Goal: Transaction & Acquisition: Book appointment/travel/reservation

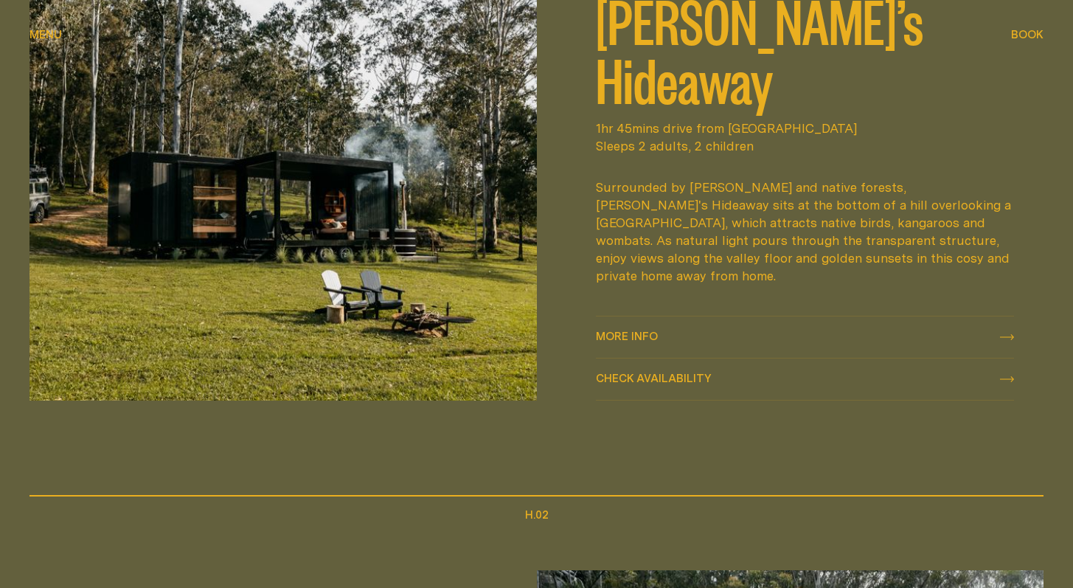
scroll to position [655, 0]
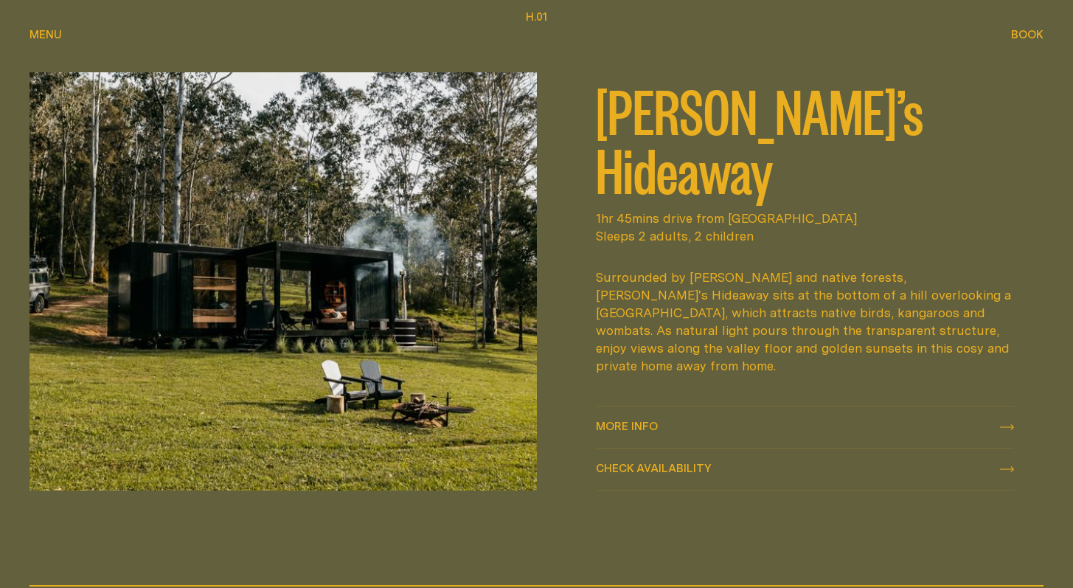
click at [1003, 419] on div "More info More info" at bounding box center [805, 427] width 419 height 18
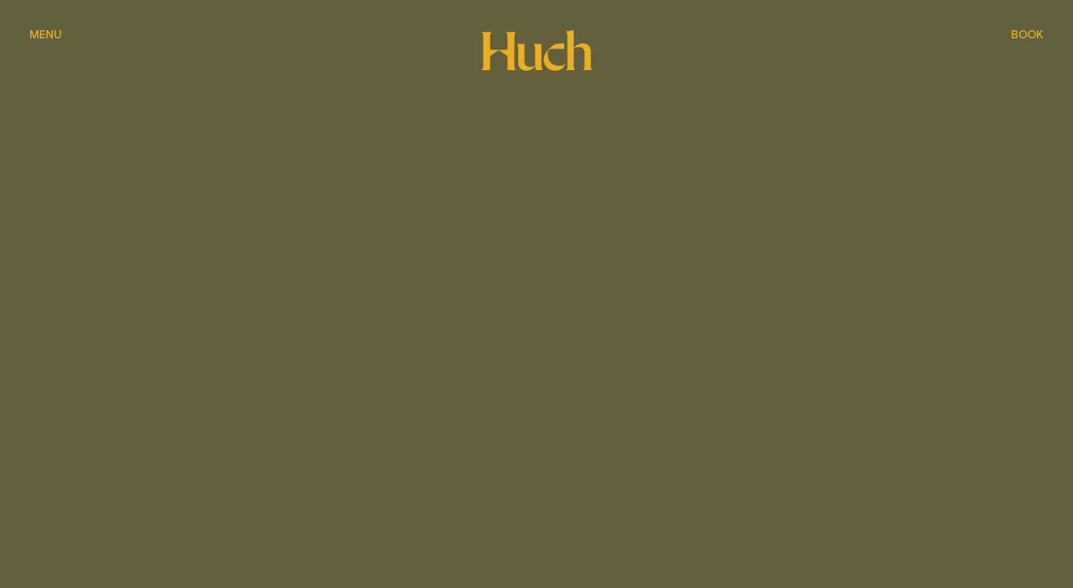
scroll to position [655, 0]
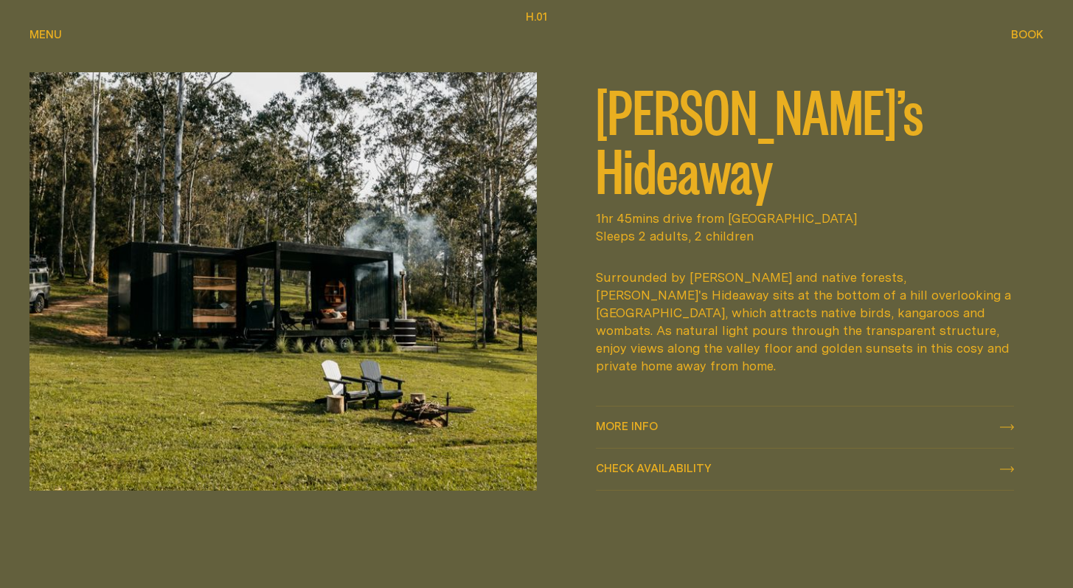
click at [1008, 464] on div "Check availability Check availability" at bounding box center [805, 469] width 419 height 18
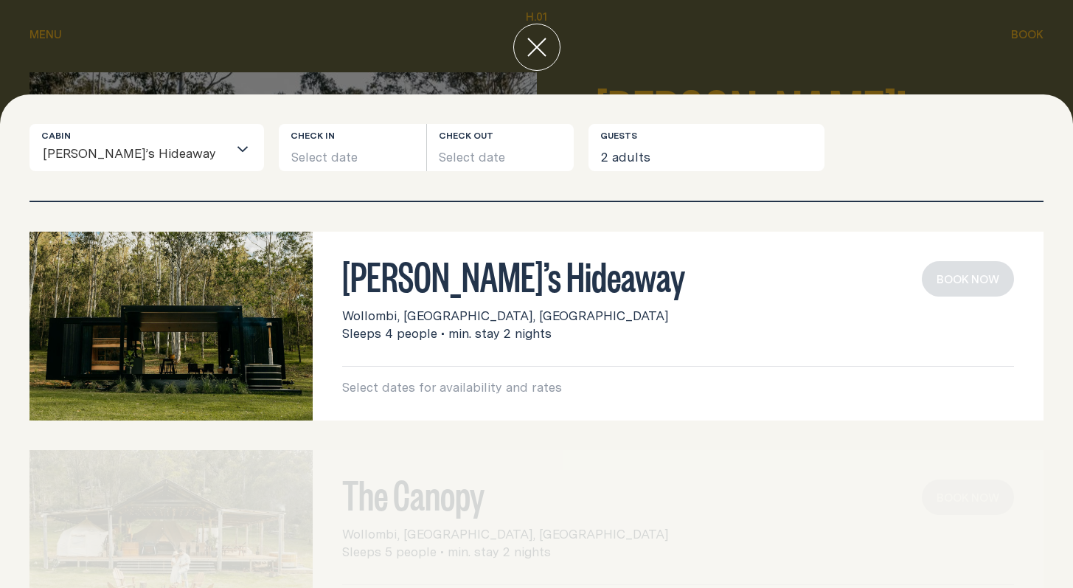
click at [1035, 31] on div at bounding box center [536, 47] width 1073 height 94
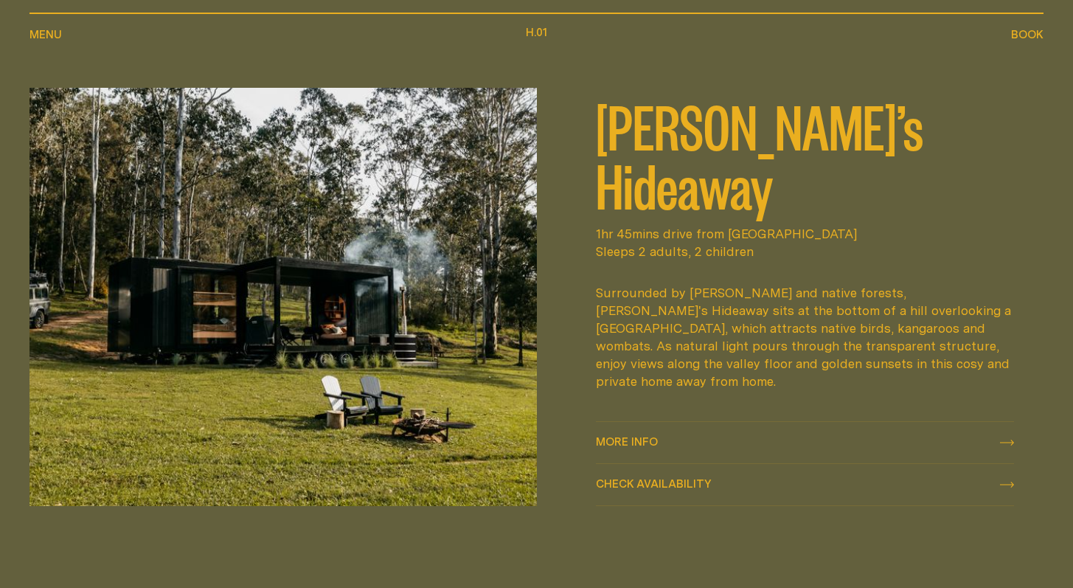
scroll to position [641, 0]
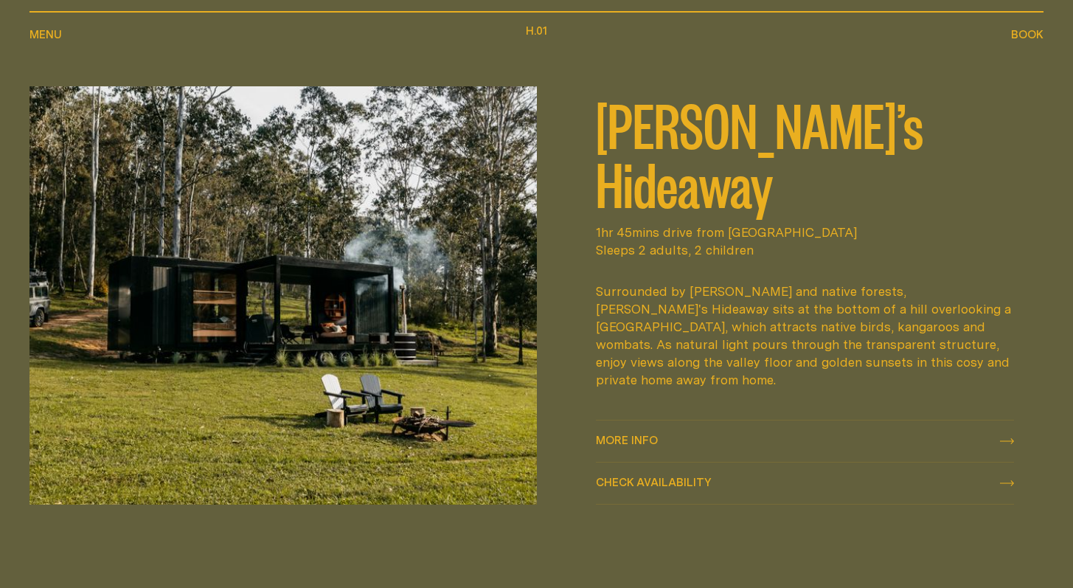
drag, startPoint x: 574, startPoint y: 133, endPoint x: 1007, endPoint y: 417, distance: 517.9
click at [1009, 421] on div "[PERSON_NAME]’s Hideaway 1hr 45mins drive from [GEOGRAPHIC_DATA] Sleeps 2 adult…" at bounding box center [805, 295] width 478 height 418
click at [932, 343] on div "Surrounded by [PERSON_NAME] and native forests, [PERSON_NAME]'s Hideaway sits a…" at bounding box center [805, 335] width 419 height 106
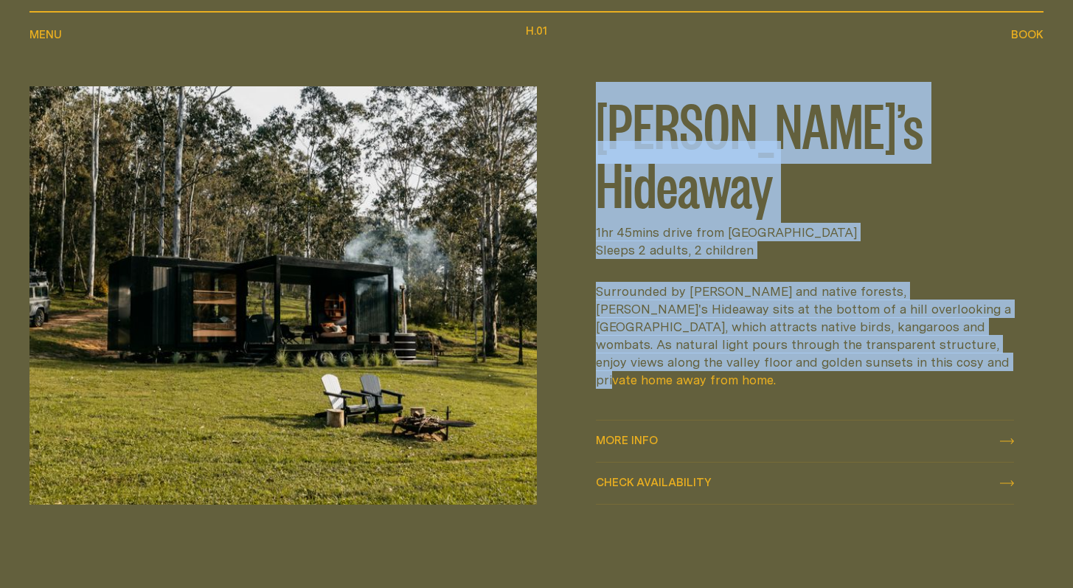
drag, startPoint x: 923, startPoint y: 344, endPoint x: 624, endPoint y: 100, distance: 386.1
click at [624, 100] on div "[PERSON_NAME]’s Hideaway 1hr 45mins drive from [GEOGRAPHIC_DATA] Sleeps 2 adult…" at bounding box center [805, 241] width 419 height 310
click at [652, 150] on h2 "[PERSON_NAME]’s Hideaway" at bounding box center [805, 153] width 419 height 118
drag, startPoint x: 777, startPoint y: 251, endPoint x: 871, endPoint y: 355, distance: 140.4
click at [872, 355] on div "[PERSON_NAME]’s Hideaway 1hr 45mins drive from [GEOGRAPHIC_DATA] Sleeps 2 adult…" at bounding box center [805, 295] width 537 height 418
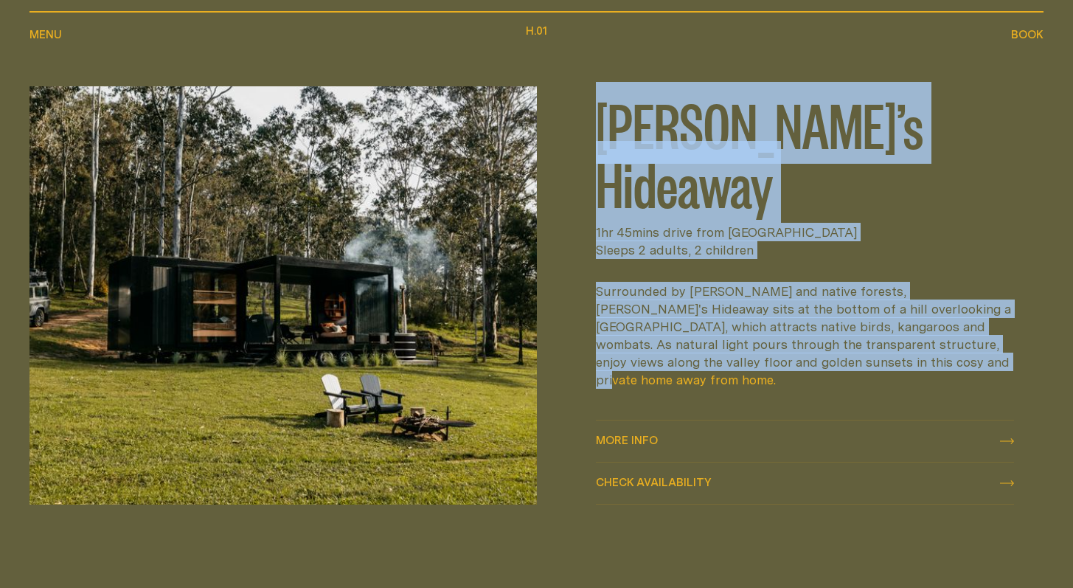
click at [871, 355] on div "[PERSON_NAME]’s Hideaway 1hr 45mins drive from [GEOGRAPHIC_DATA] Sleeps 2 adult…" at bounding box center [805, 241] width 419 height 310
drag, startPoint x: 852, startPoint y: 325, endPoint x: 577, endPoint y: 116, distance: 345.6
click at [578, 114] on div "[PERSON_NAME]’s Hideaway 1hr 45mins drive from [GEOGRAPHIC_DATA] Sleeps 2 adult…" at bounding box center [805, 295] width 478 height 418
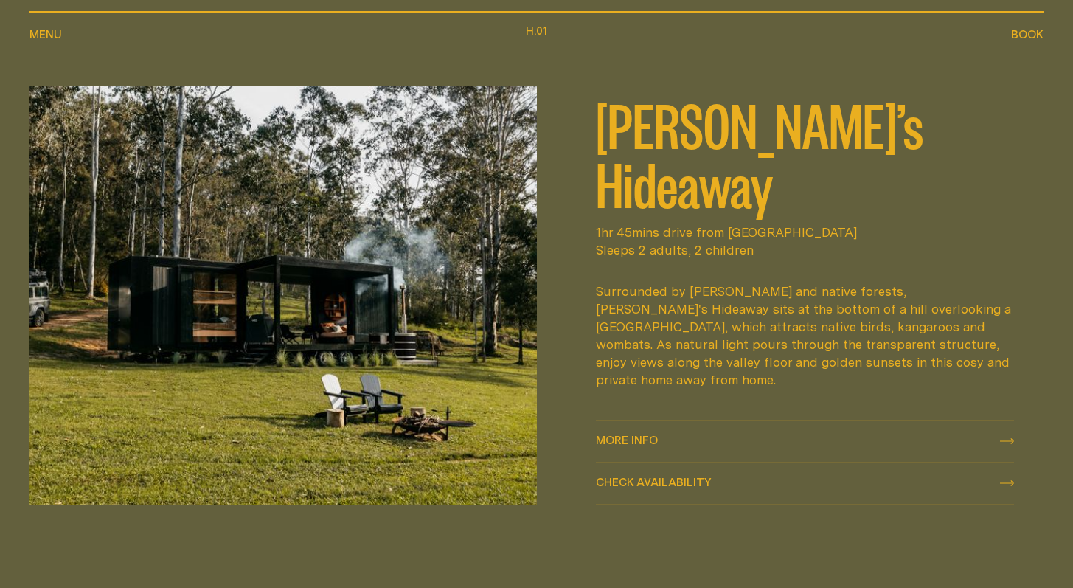
click at [605, 164] on h2 "[PERSON_NAME]’s Hideaway" at bounding box center [805, 153] width 419 height 118
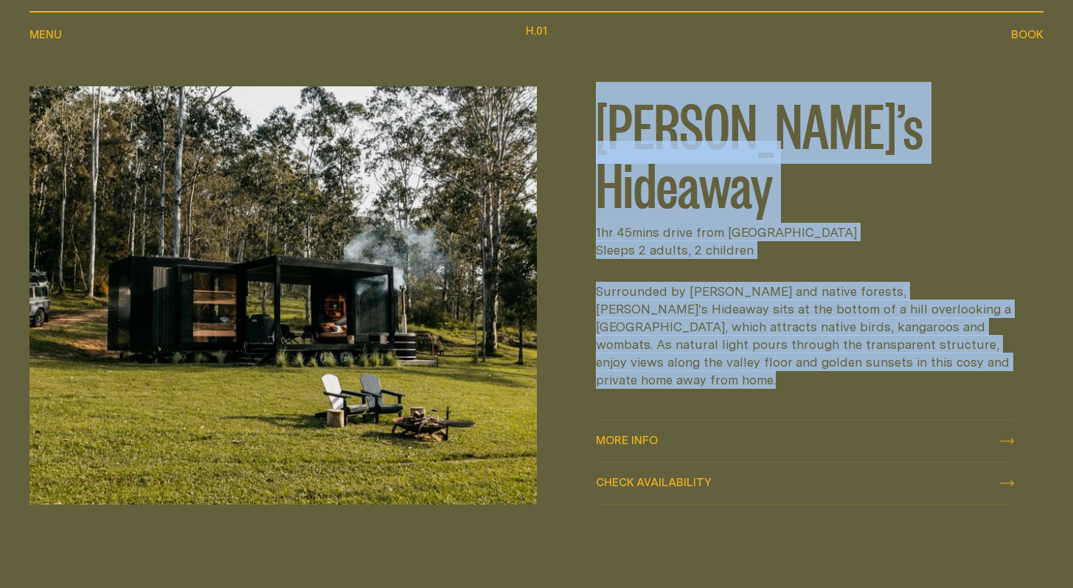
drag, startPoint x: 543, startPoint y: 147, endPoint x: 804, endPoint y: 371, distance: 343.5
click at [816, 419] on div "[PERSON_NAME]’s Hideaway 1hr 45mins drive from [GEOGRAPHIC_DATA] Sleeps 2 adult…" at bounding box center [805, 295] width 537 height 418
click at [767, 320] on div "Surrounded by [PERSON_NAME] and native forests, [PERSON_NAME]'s Hideaway sits a…" at bounding box center [805, 335] width 419 height 106
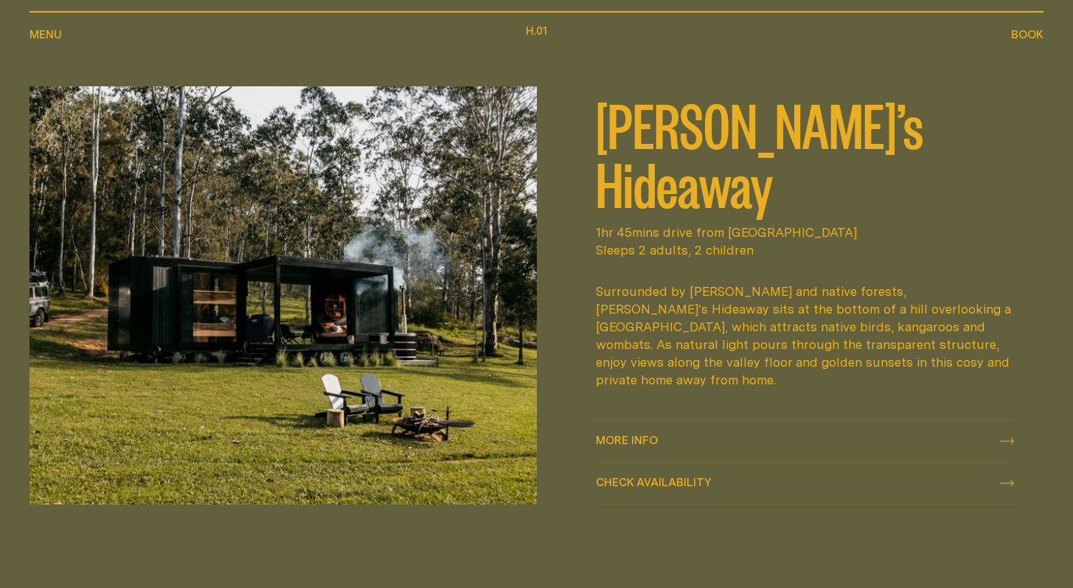
click at [643, 478] on div "Check availability Check availability" at bounding box center [654, 481] width 116 height 11
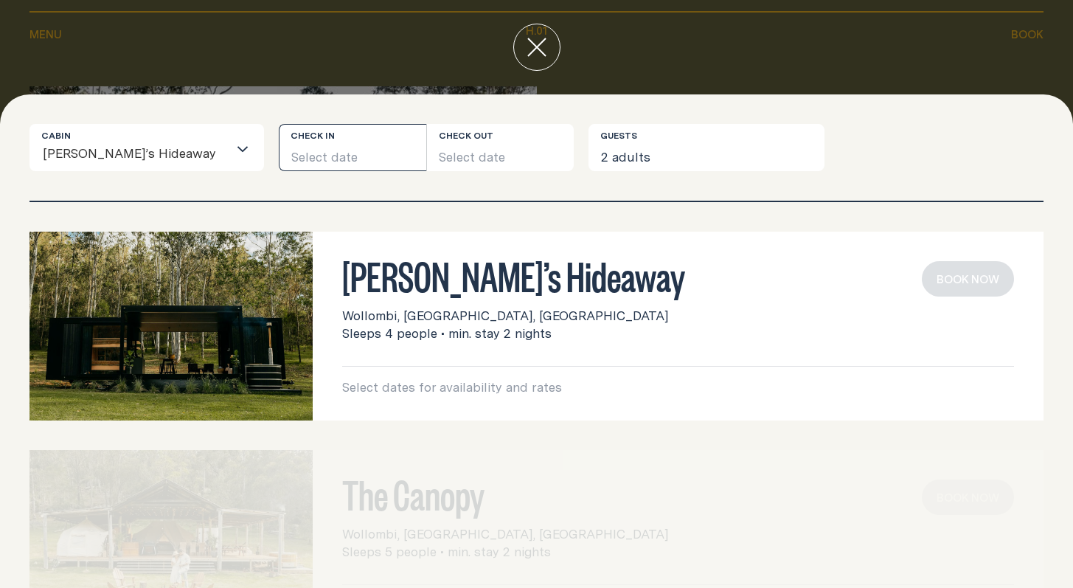
click at [279, 146] on button "Select date" at bounding box center [352, 147] width 147 height 47
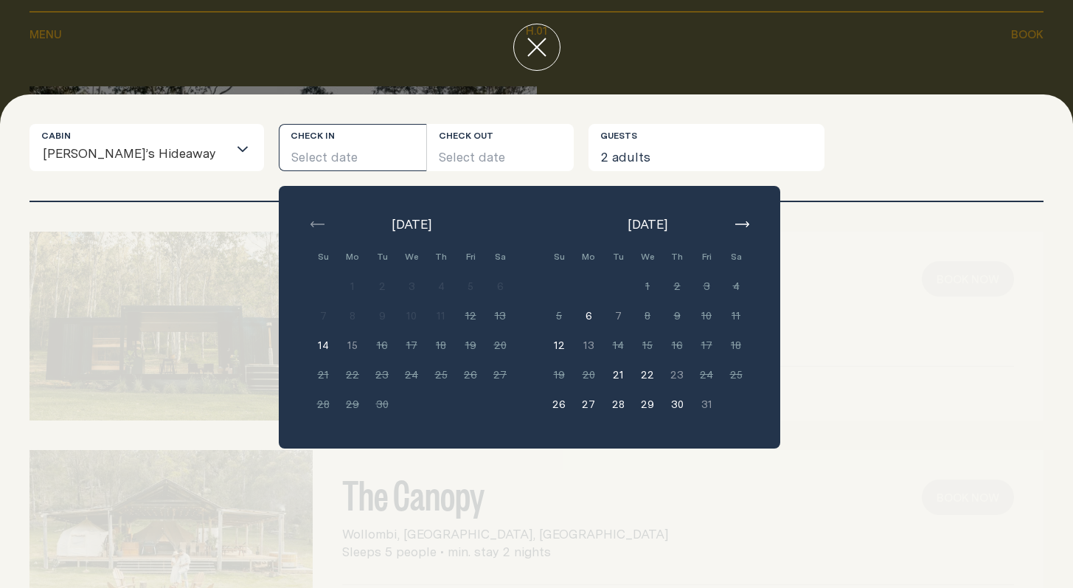
click at [733, 215] on button "button" at bounding box center [742, 224] width 18 height 18
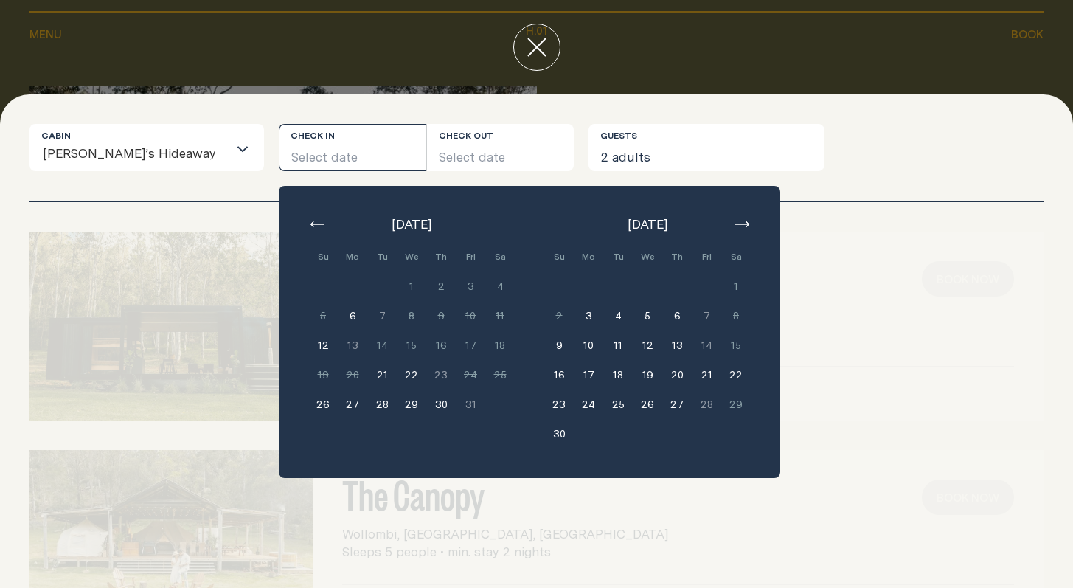
click at [692, 366] on button "21" at bounding box center [706, 374] width 29 height 29
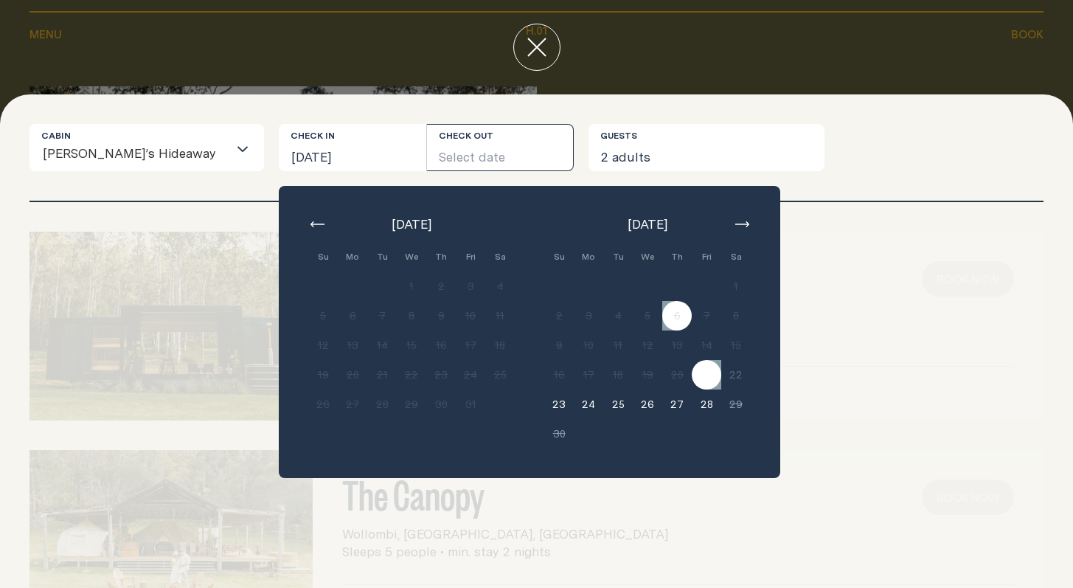
click at [571, 173] on div "Cabin [PERSON_NAME]’s Hideaway Loading... Check in [DATE] Check out Select date…" at bounding box center [536, 162] width 1014 height 77
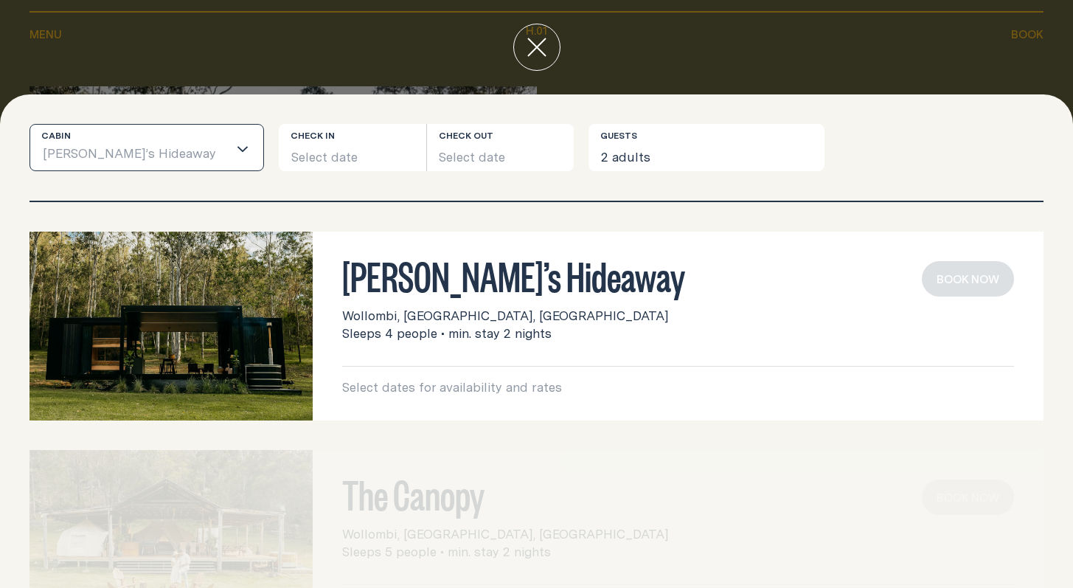
click at [228, 142] on div "Loading..." at bounding box center [245, 148] width 35 height 46
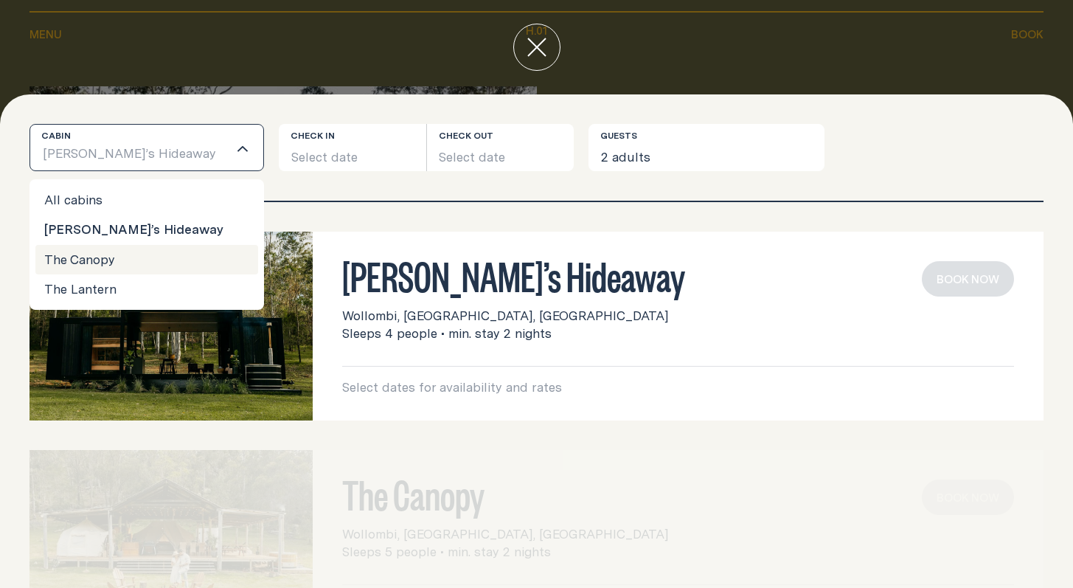
click at [90, 249] on li "The Canopy" at bounding box center [146, 259] width 223 height 29
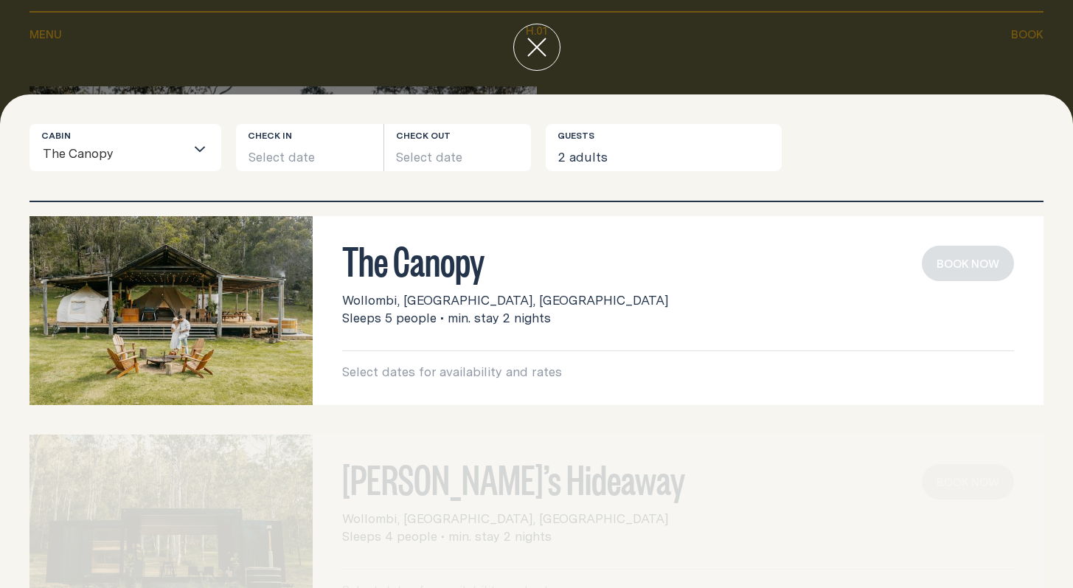
scroll to position [91, 0]
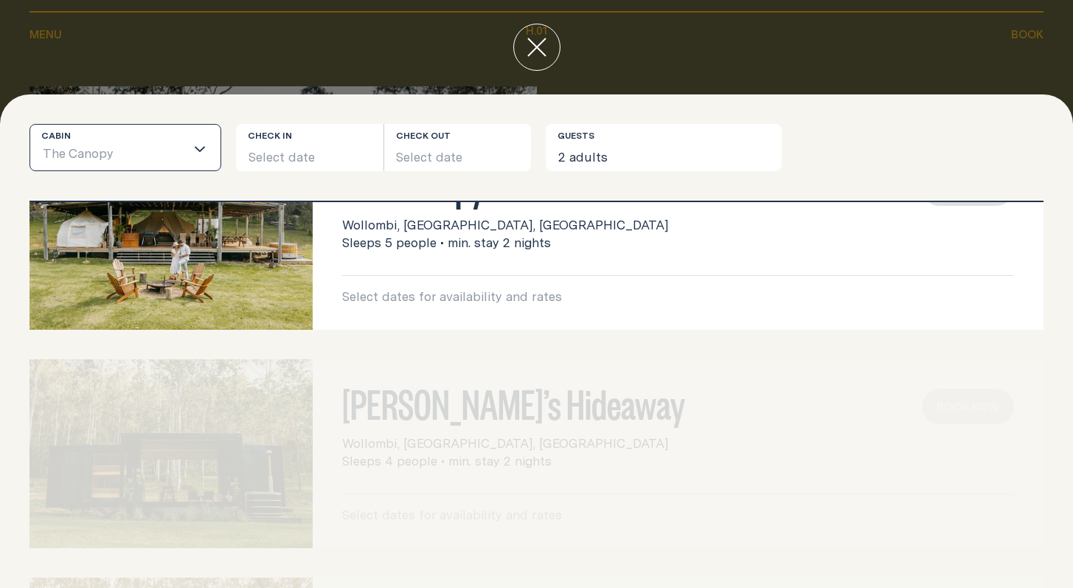
click at [176, 147] on input "Search for option" at bounding box center [149, 154] width 71 height 31
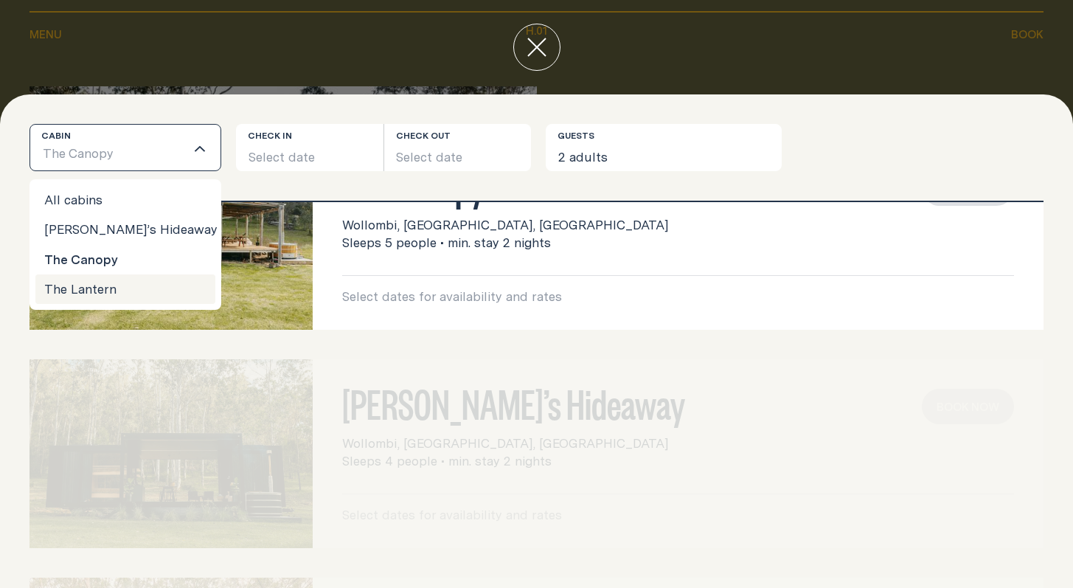
click at [129, 295] on li "The Lantern" at bounding box center [125, 288] width 180 height 29
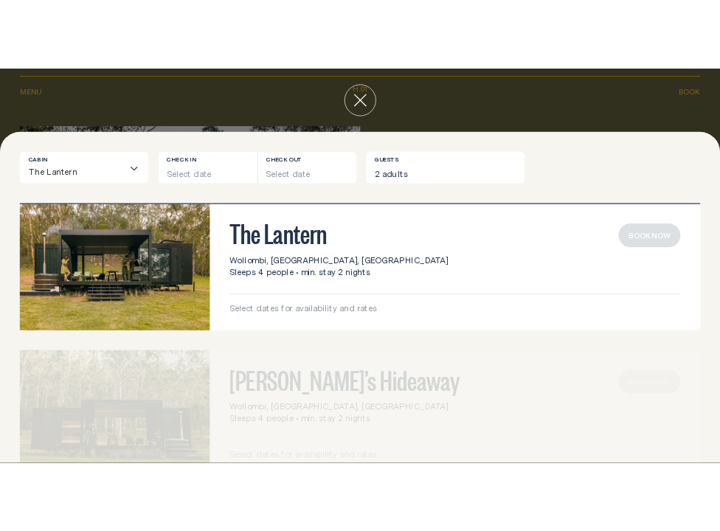
scroll to position [0, 0]
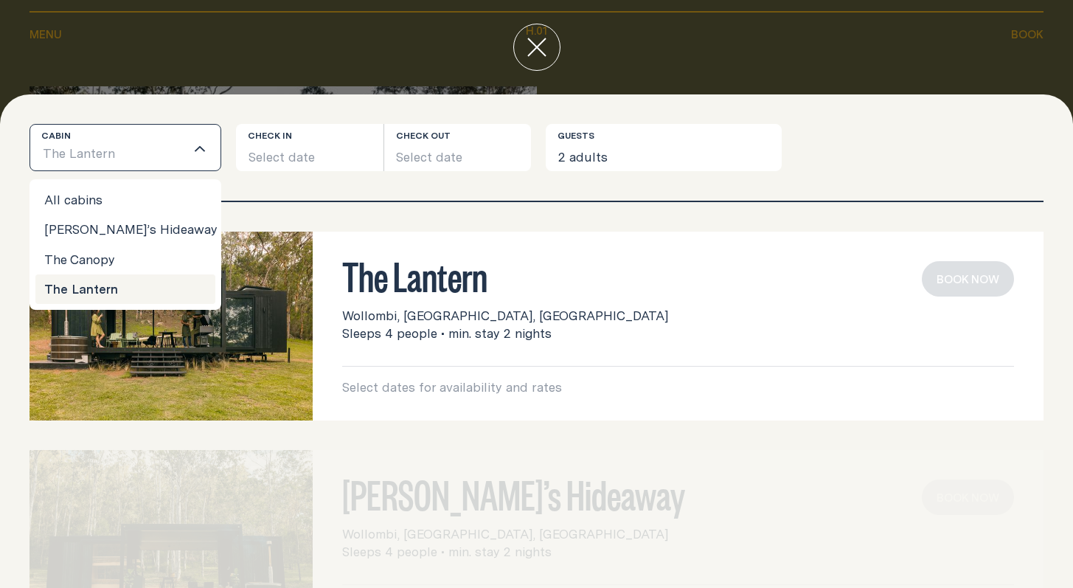
click at [346, 195] on div "Cabin The Lantern Loading... All cabins [PERSON_NAME]’s Hideaway The Canopy The…" at bounding box center [536, 162] width 1014 height 77
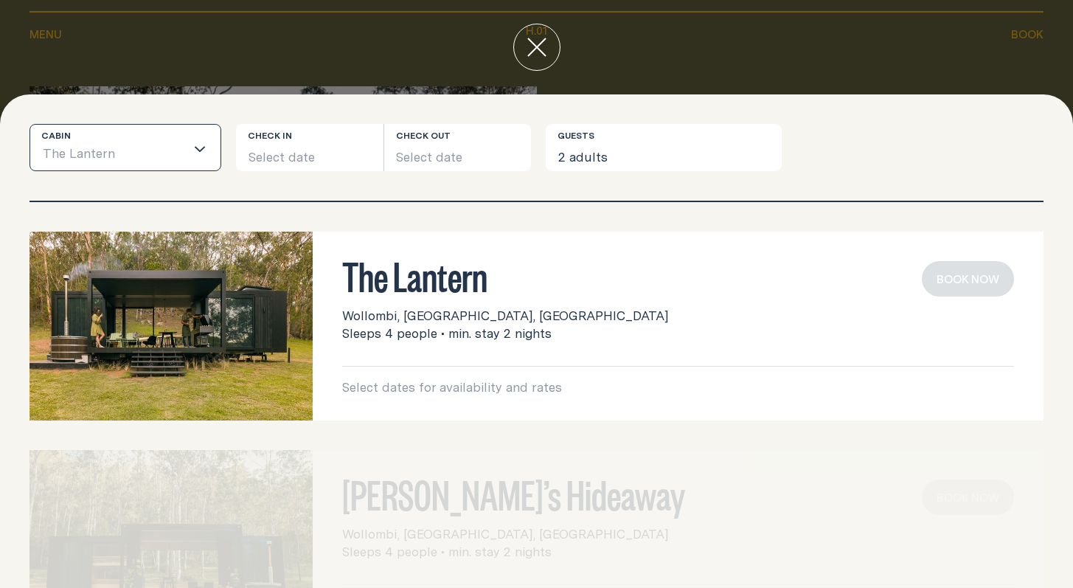
click at [196, 144] on icon "Search for option" at bounding box center [200, 149] width 12 height 12
click at [198, 146] on icon "Search for option" at bounding box center [200, 149] width 12 height 12
click at [430, 289] on h3 "The Lantern" at bounding box center [678, 275] width 672 height 28
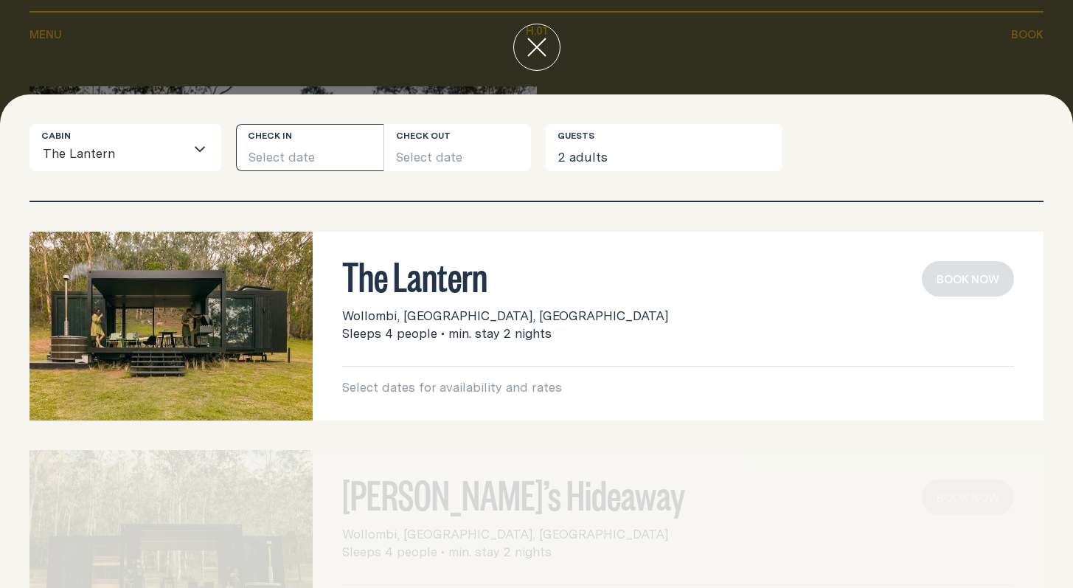
click at [327, 148] on button "Select date" at bounding box center [309, 147] width 147 height 47
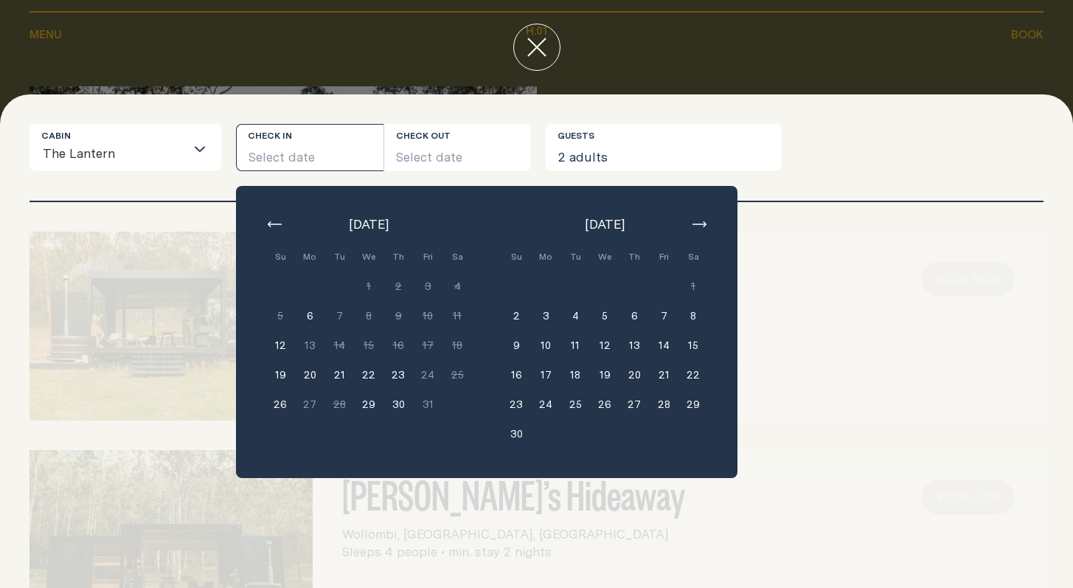
click at [286, 217] on div "[DATE]" at bounding box center [368, 224] width 206 height 18
click at [274, 220] on button "button" at bounding box center [274, 224] width 18 height 18
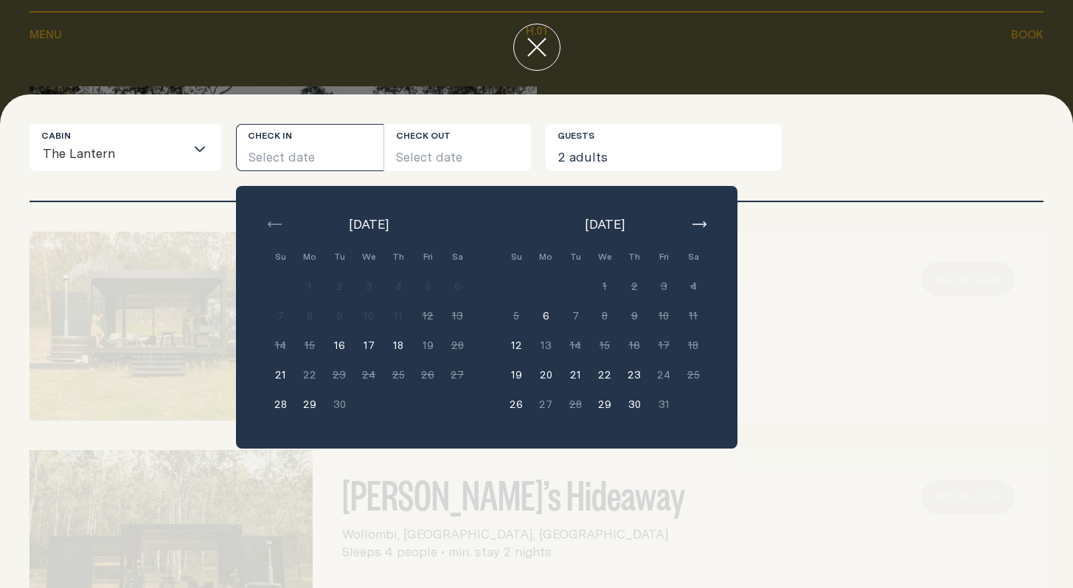
click at [885, 249] on div "The Lantern Wollombi, [GEOGRAPHIC_DATA], [GEOGRAPHIC_DATA] Sleeps 4 people • mi…" at bounding box center [536, 325] width 1014 height 189
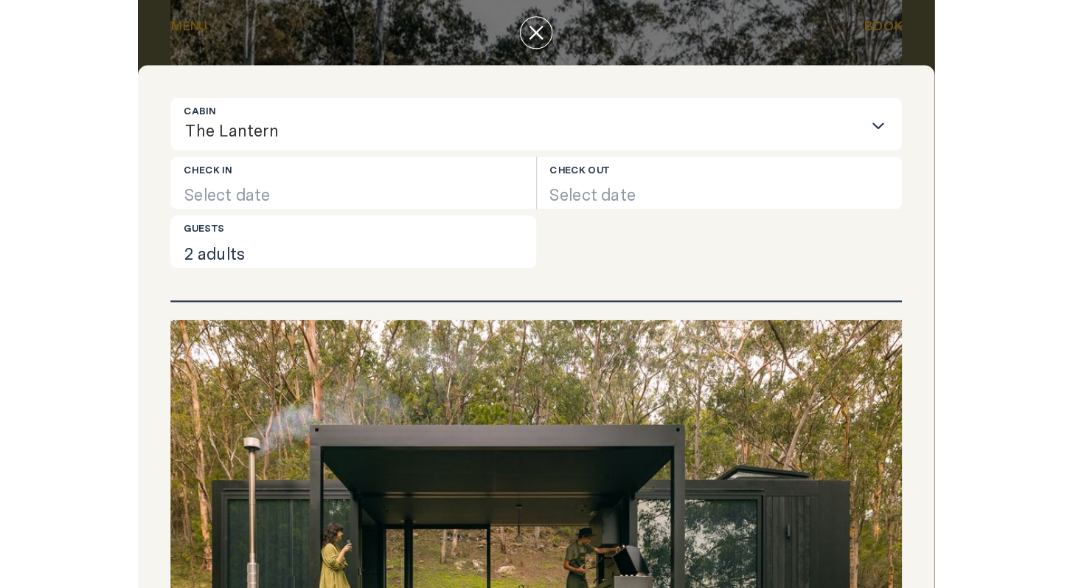
scroll to position [13, 0]
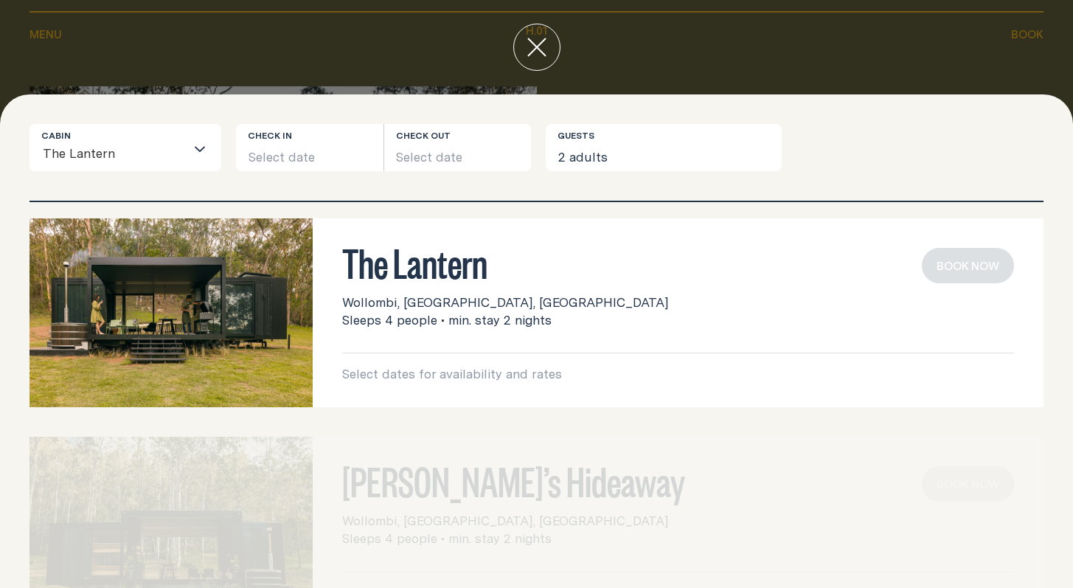
click at [210, 307] on img at bounding box center [170, 312] width 283 height 189
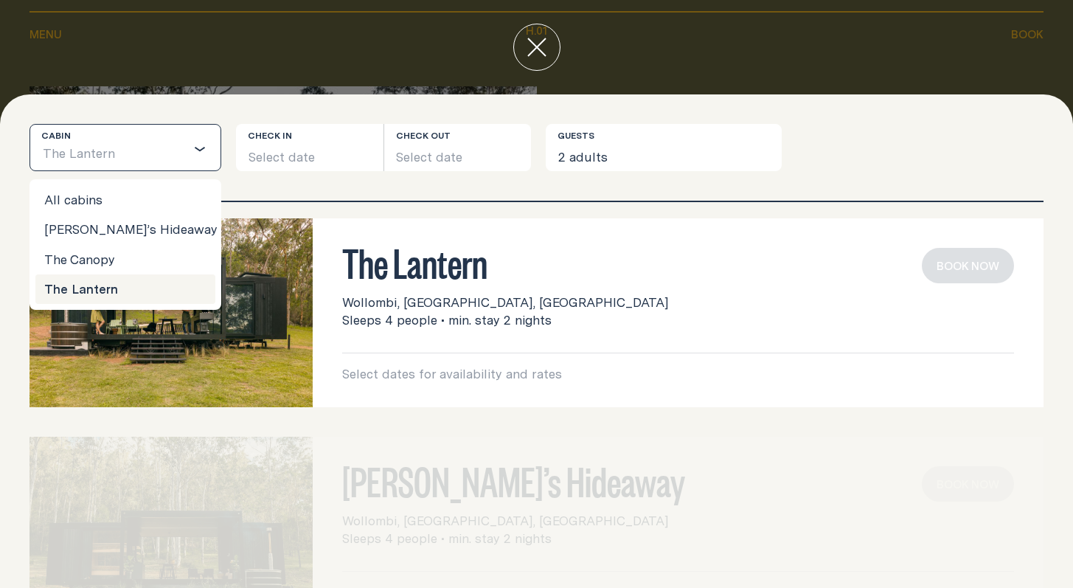
click at [201, 150] on icon "Search for option" at bounding box center [200, 149] width 10 height 4
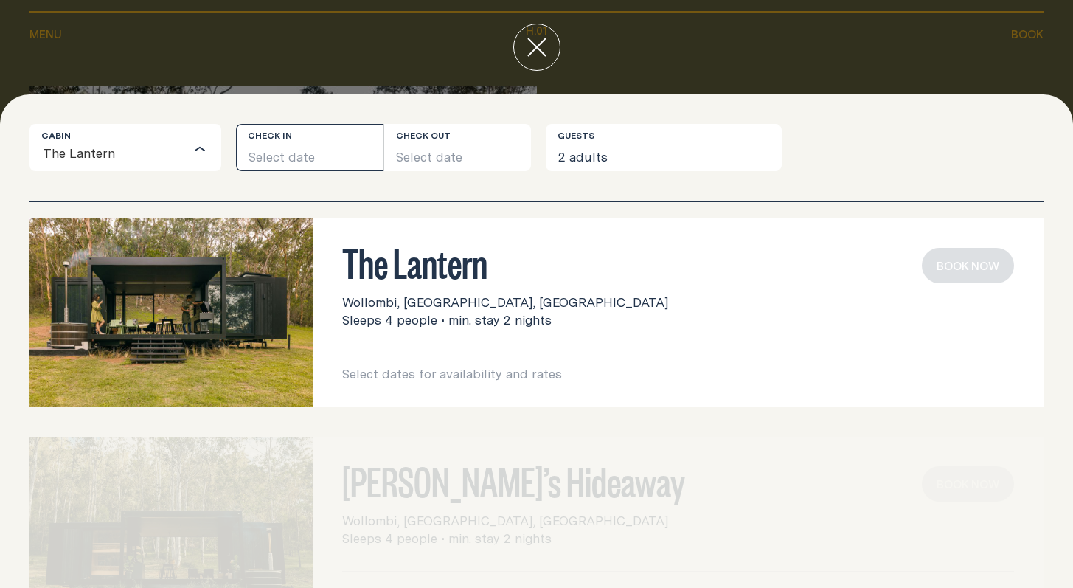
click at [283, 154] on button "Select date" at bounding box center [309, 147] width 147 height 47
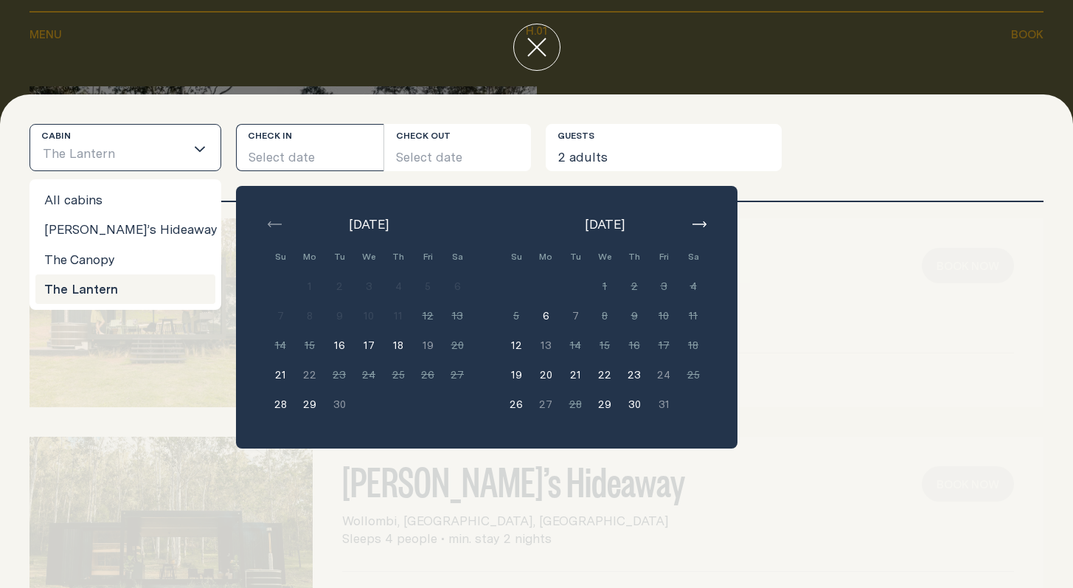
click at [146, 153] on input "Search for option" at bounding box center [150, 154] width 69 height 31
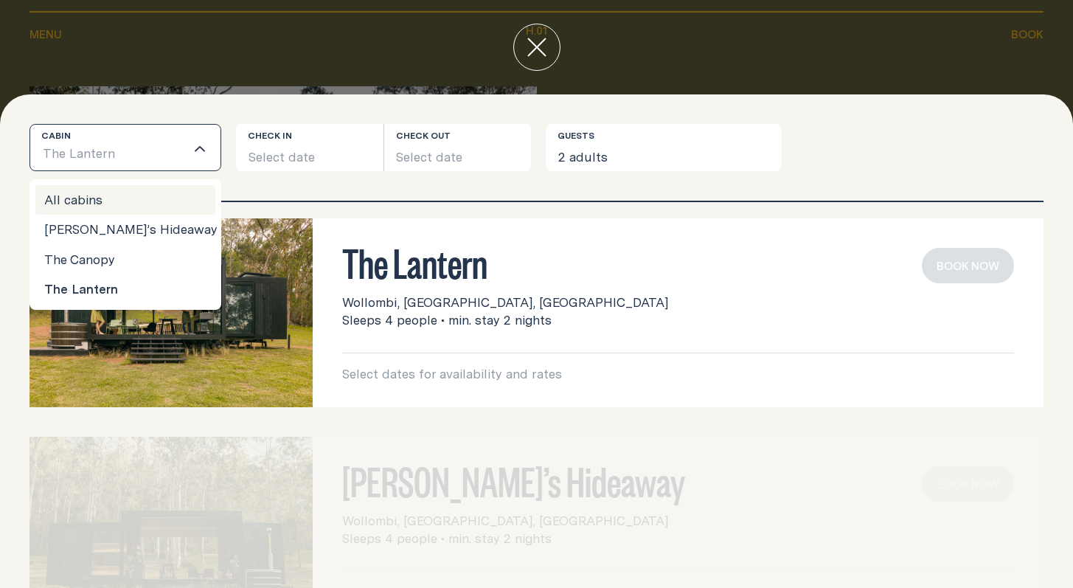
click at [126, 207] on li "All cabins" at bounding box center [125, 199] width 180 height 29
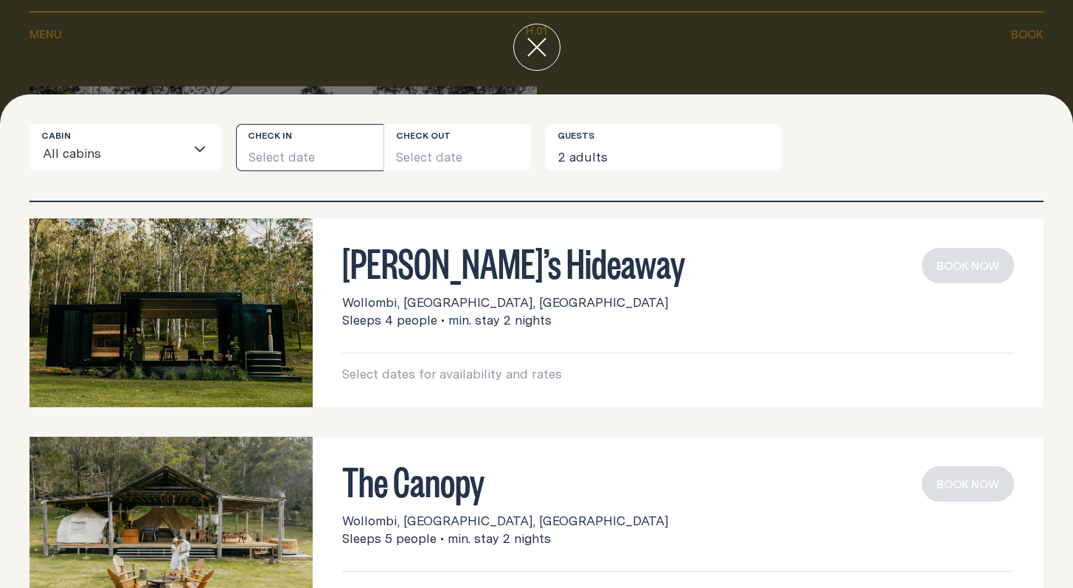
click at [332, 153] on button "Select date" at bounding box center [309, 147] width 147 height 47
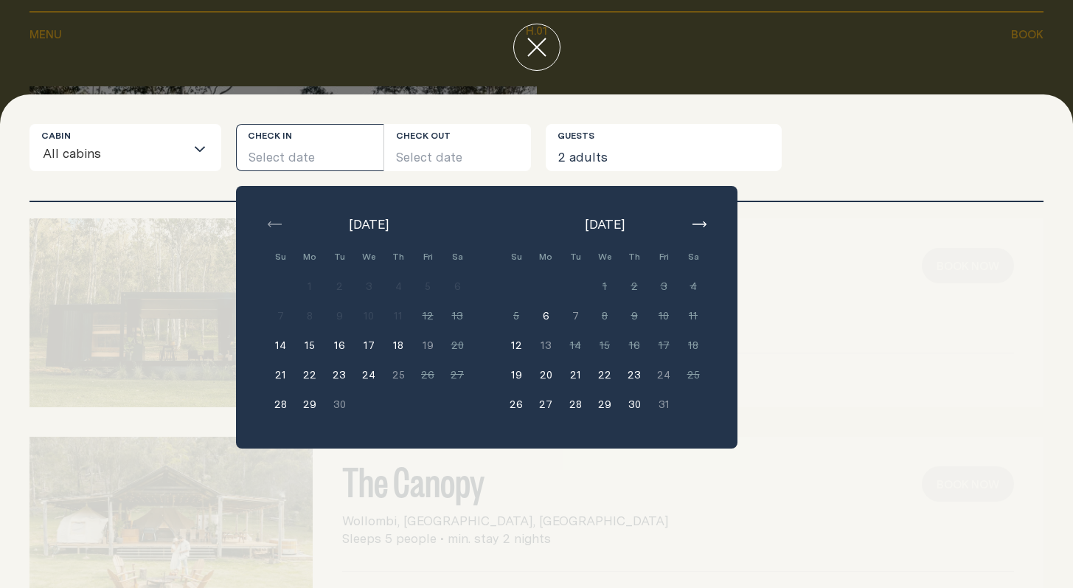
click at [696, 219] on button "button" at bounding box center [699, 224] width 18 height 18
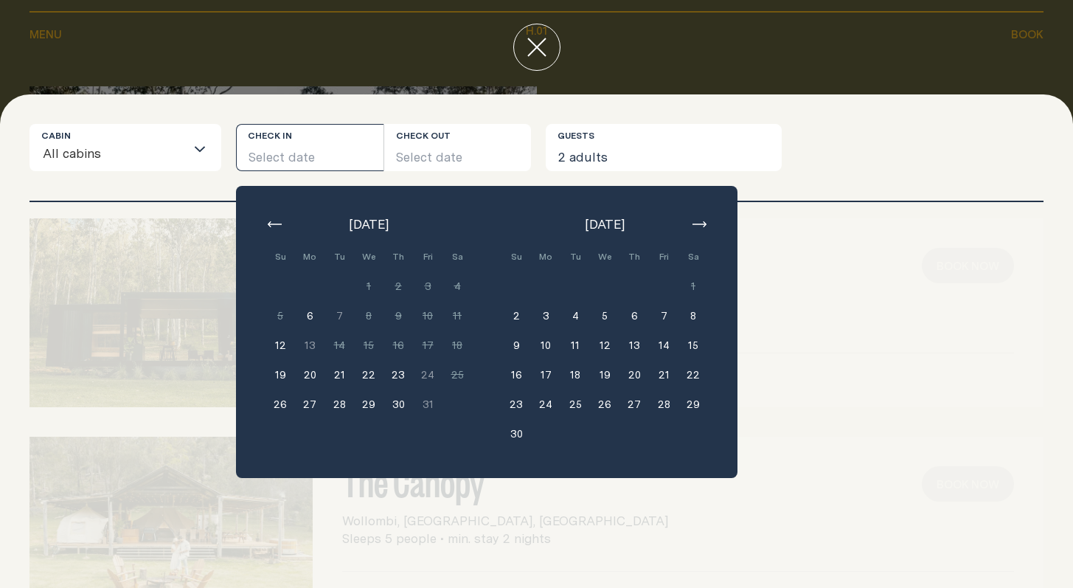
click at [662, 313] on button "7" at bounding box center [663, 315] width 29 height 29
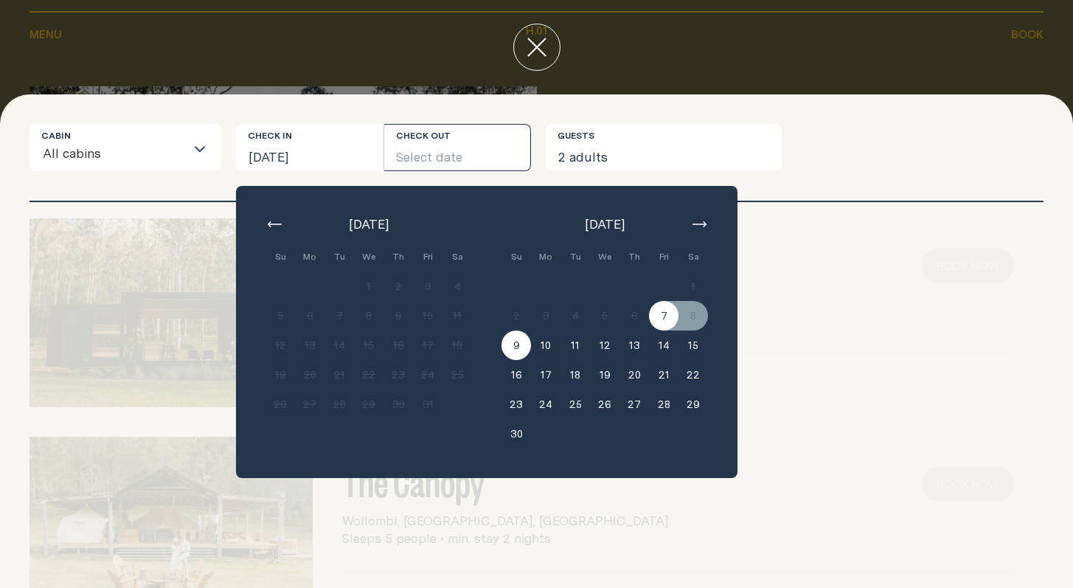
click at [517, 344] on button "9" at bounding box center [515, 344] width 29 height 29
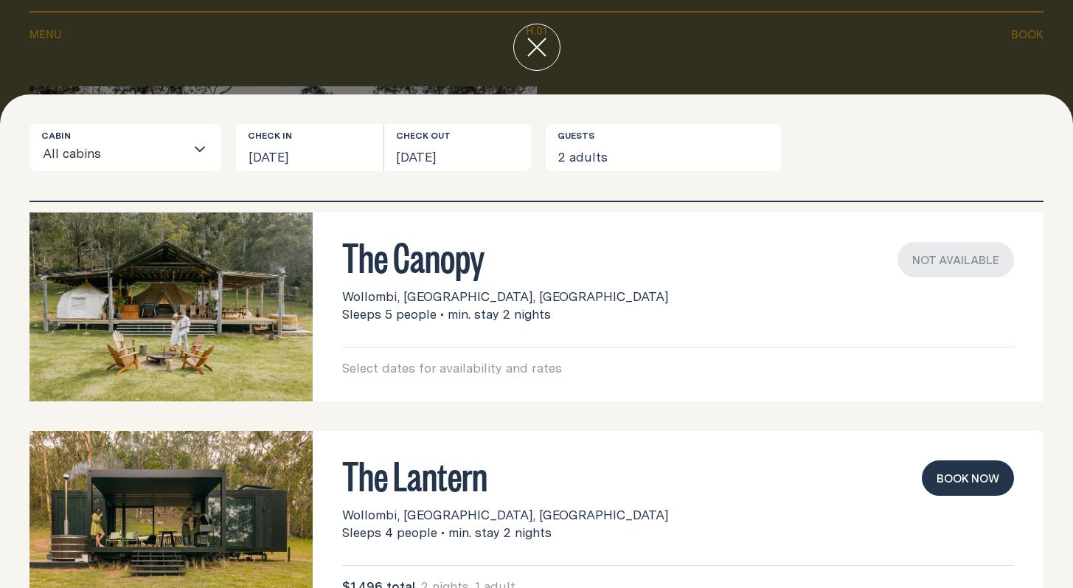
scroll to position [167, 0]
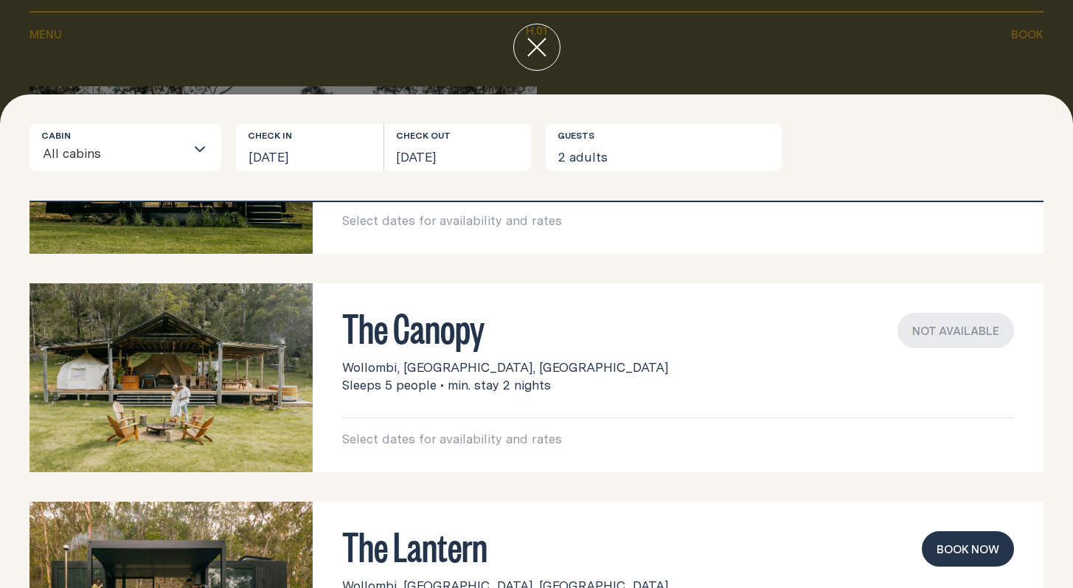
click at [155, 368] on img at bounding box center [170, 377] width 283 height 189
click at [433, 331] on h3 "The Canopy" at bounding box center [678, 327] width 672 height 28
click at [417, 331] on h3 "The Canopy" at bounding box center [678, 327] width 672 height 28
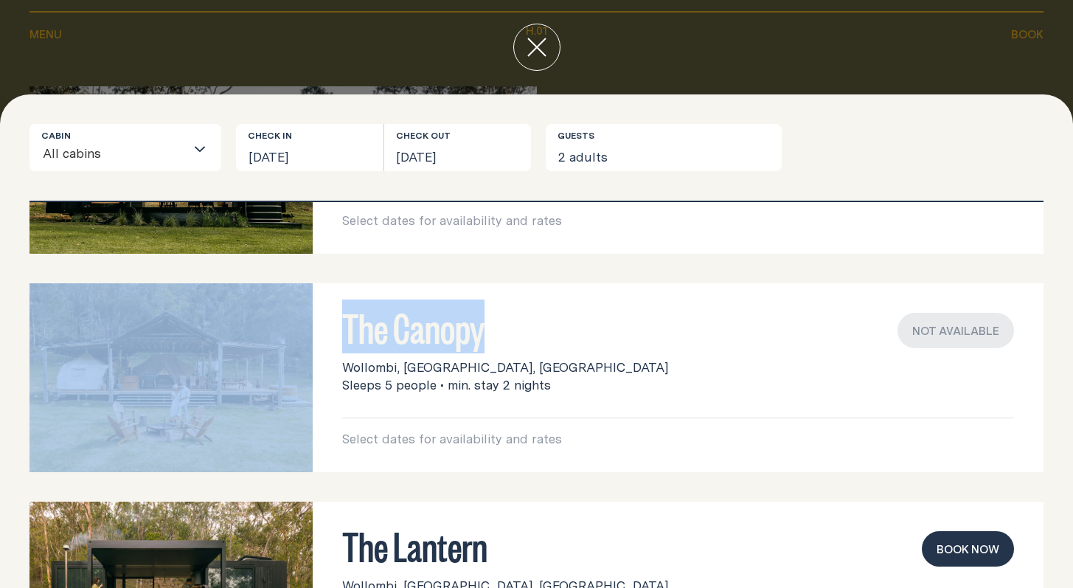
drag, startPoint x: 548, startPoint y: 338, endPoint x: 262, endPoint y: 327, distance: 286.3
click at [211, 318] on div "The Canopy Wollombi, [GEOGRAPHIC_DATA], [GEOGRAPHIC_DATA] Sleeps 5 people • min…" at bounding box center [536, 377] width 1014 height 189
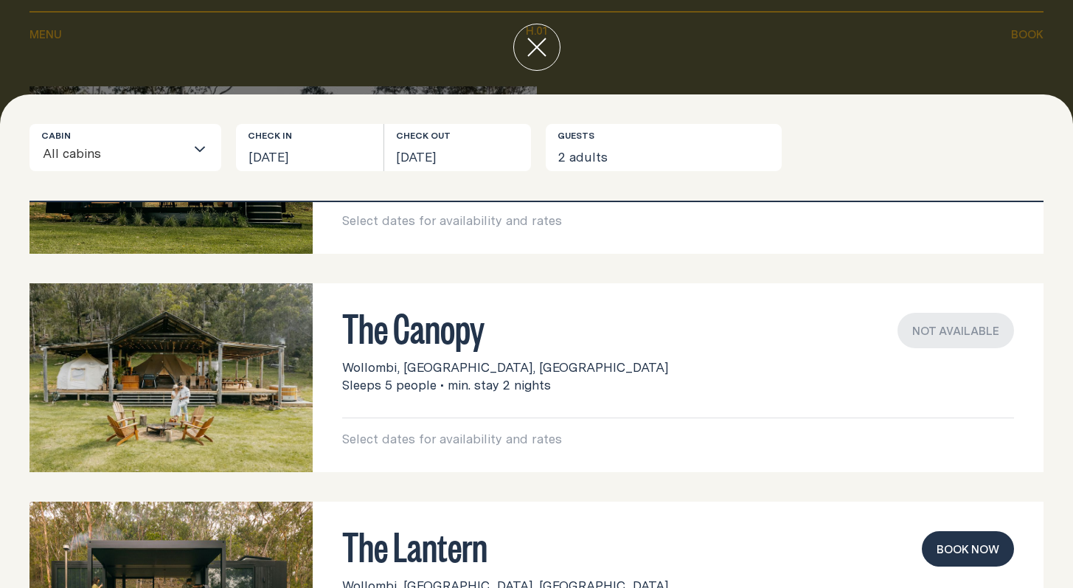
drag, startPoint x: 520, startPoint y: 341, endPoint x: 377, endPoint y: 282, distance: 153.7
click at [512, 339] on h3 "The Canopy" at bounding box center [678, 327] width 672 height 28
click at [165, 158] on input "Search for option" at bounding box center [143, 154] width 83 height 31
drag, startPoint x: 335, startPoint y: 137, endPoint x: 342, endPoint y: 147, distance: 12.3
click at [335, 138] on button "[DATE]" at bounding box center [309, 147] width 147 height 47
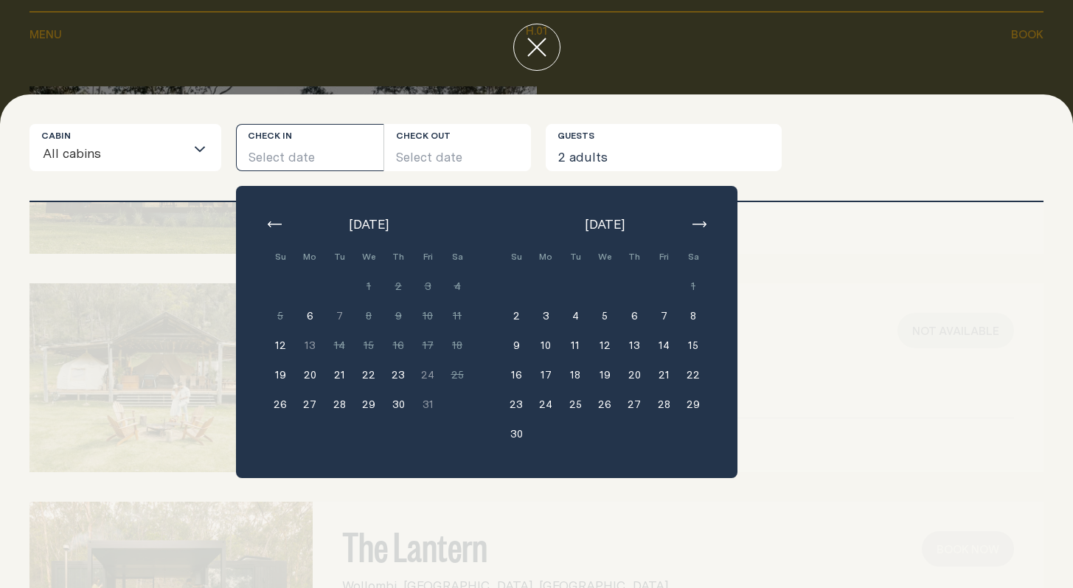
click at [797, 240] on div "[PERSON_NAME]’s Hideaway Wollombi, [GEOGRAPHIC_DATA], [GEOGRAPHIC_DATA] Sleeps …" at bounding box center [536, 159] width 1014 height 189
